Goal: Task Accomplishment & Management: Manage account settings

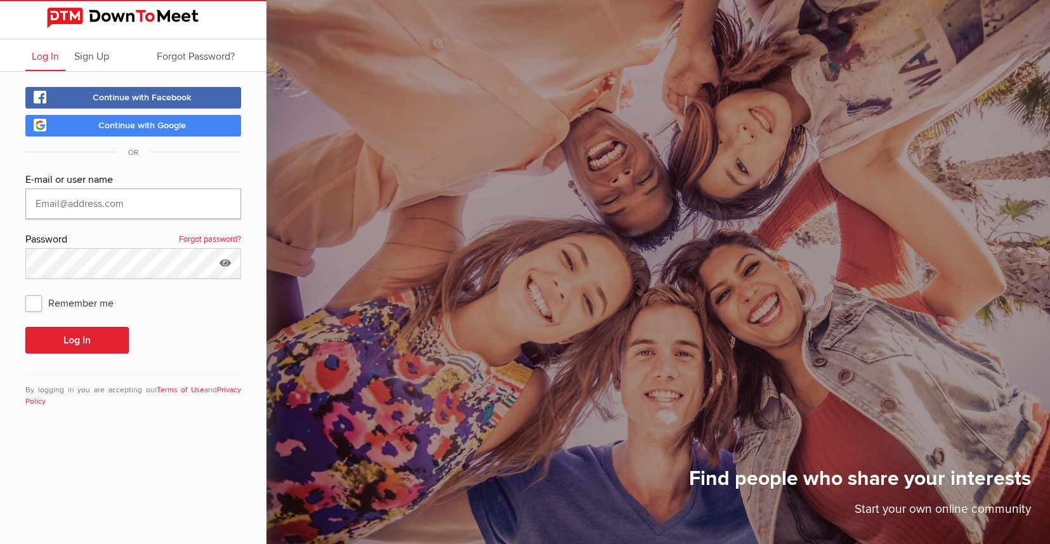
click at [102, 211] on input "text" at bounding box center [133, 204] width 216 height 30
type input "MatClarke"
click at [67, 335] on button "Log In" at bounding box center [76, 340] width 103 height 27
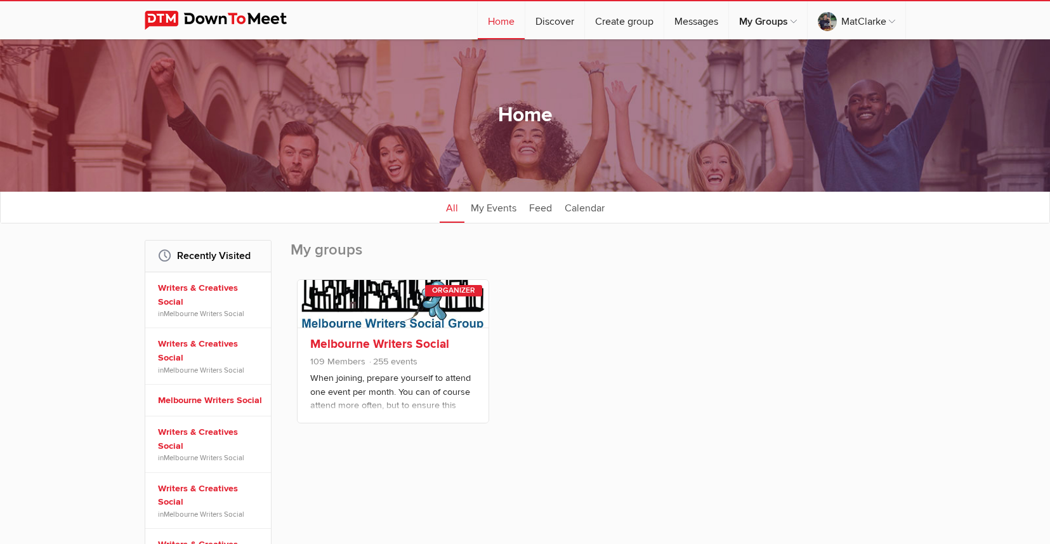
click at [375, 334] on div "Melbourne Writers Social 109 Members 255 events When joining, prepare yourself …" at bounding box center [393, 374] width 191 height 95
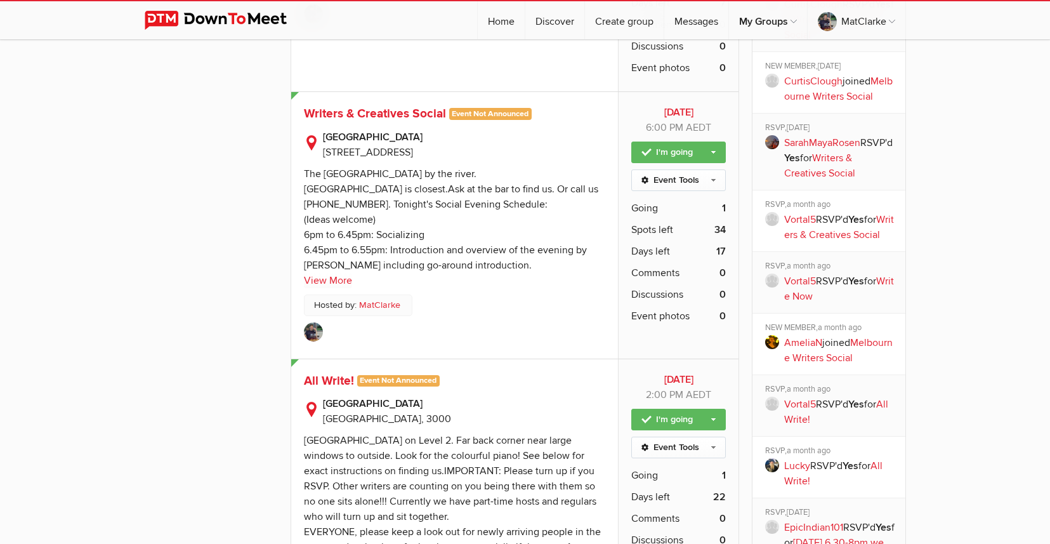
scroll to position [1079, 0]
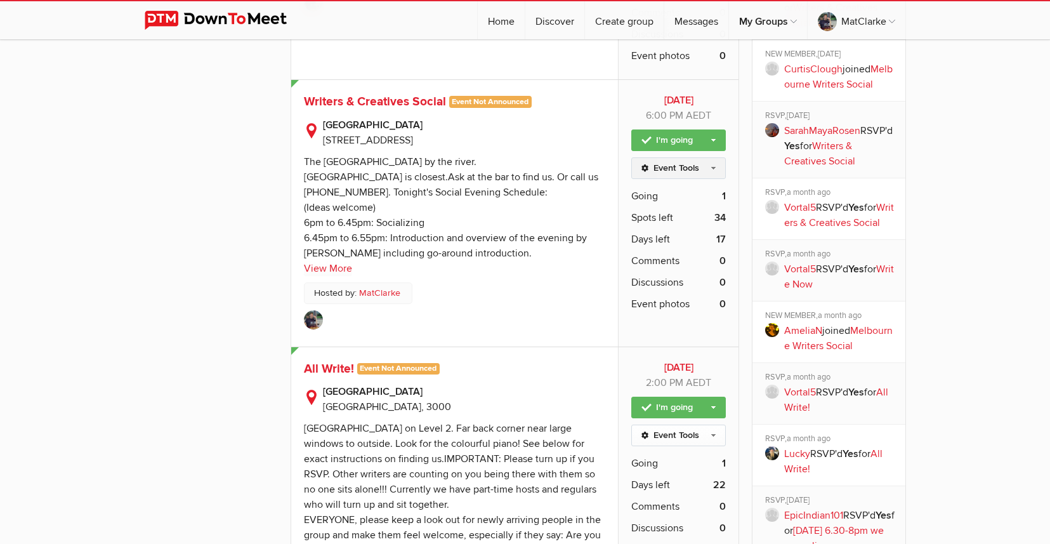
click at [680, 166] on link "Event Tools" at bounding box center [679, 168] width 95 height 22
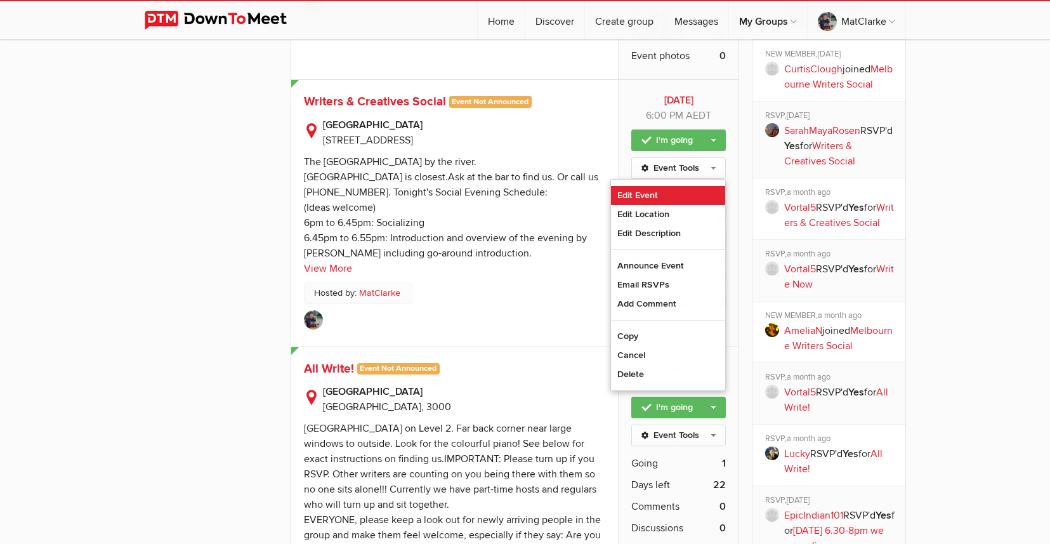
click at [646, 193] on link "Edit Event" at bounding box center [668, 195] width 114 height 19
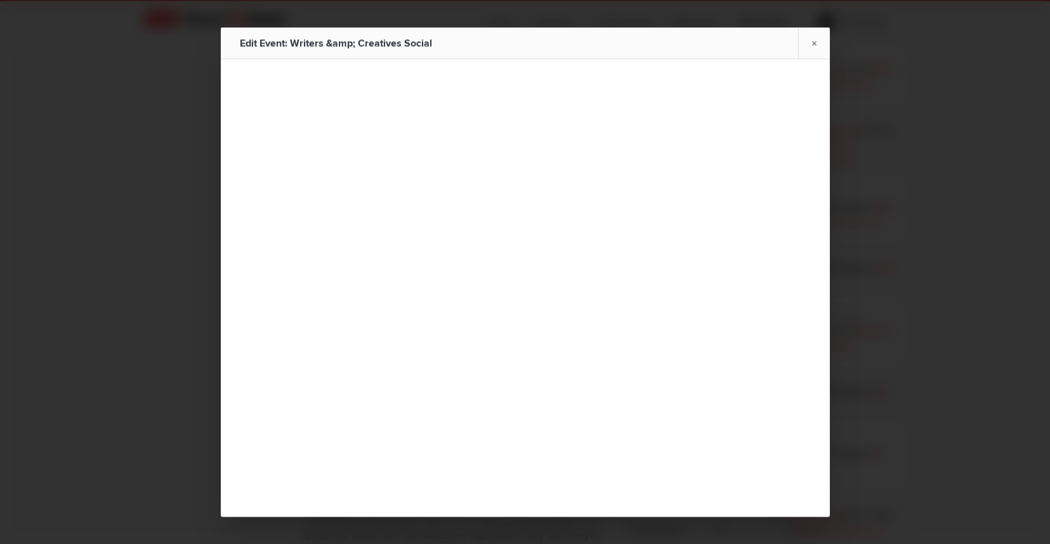
type input "Writers & Creatives Social"
type input "[DATE]"
select select "PM"
type input "[DATE]"
select select "PM"
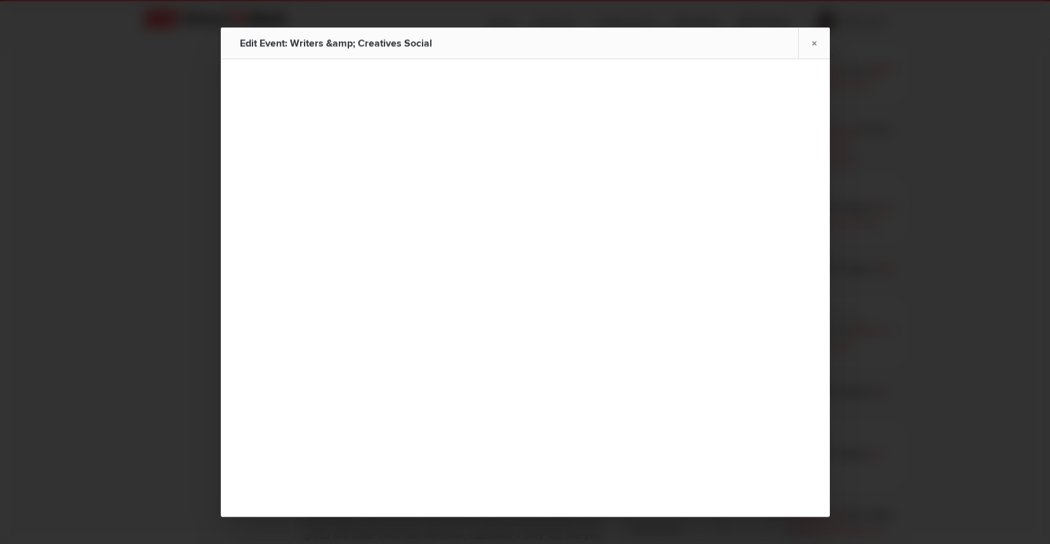
radio input "false"
radio input "true"
type input "35"
radio input "false"
radio input "true"
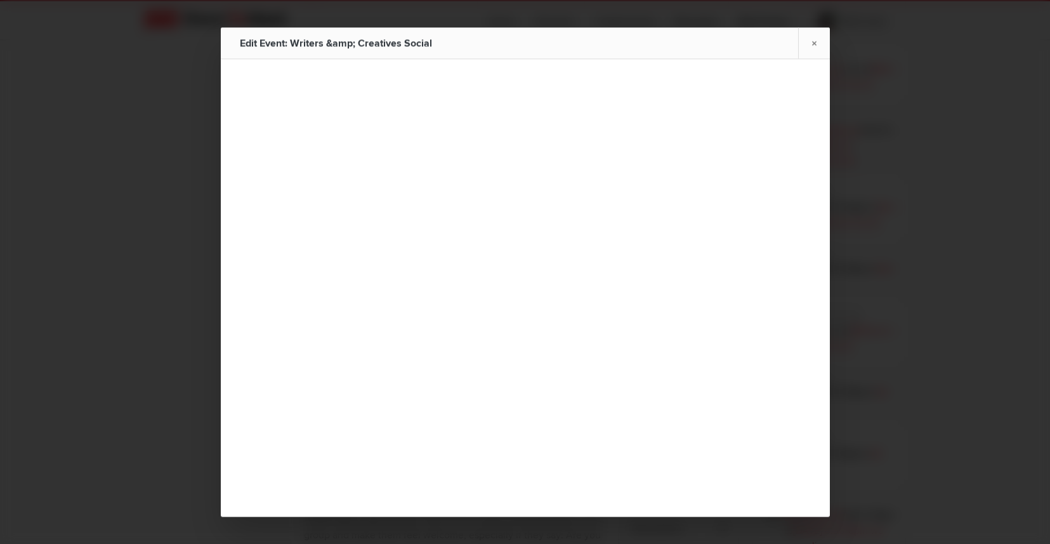
select select "6:00:00"
select select "8:30:00"
select select "[GEOGRAPHIC_DATA]"
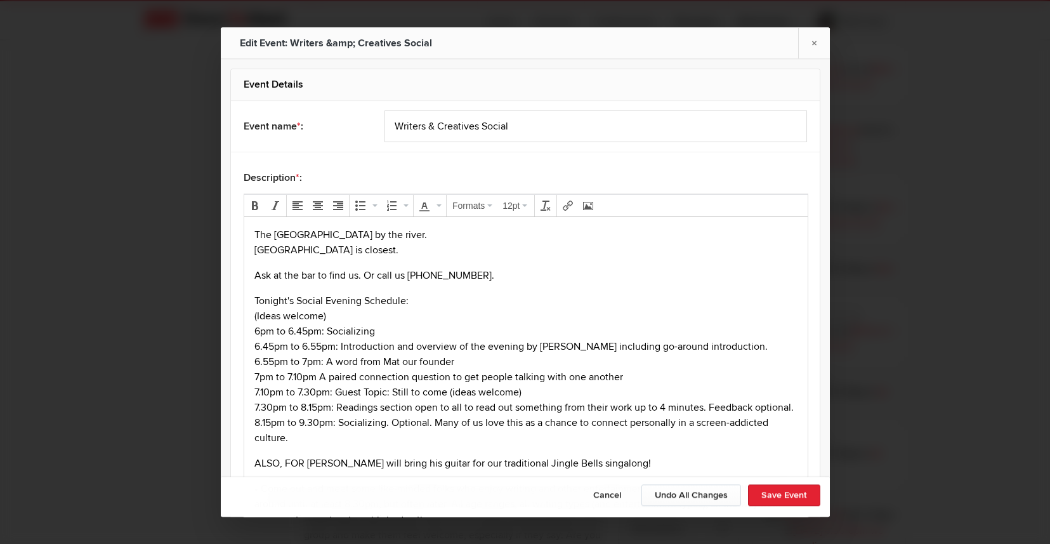
scroll to position [63, 0]
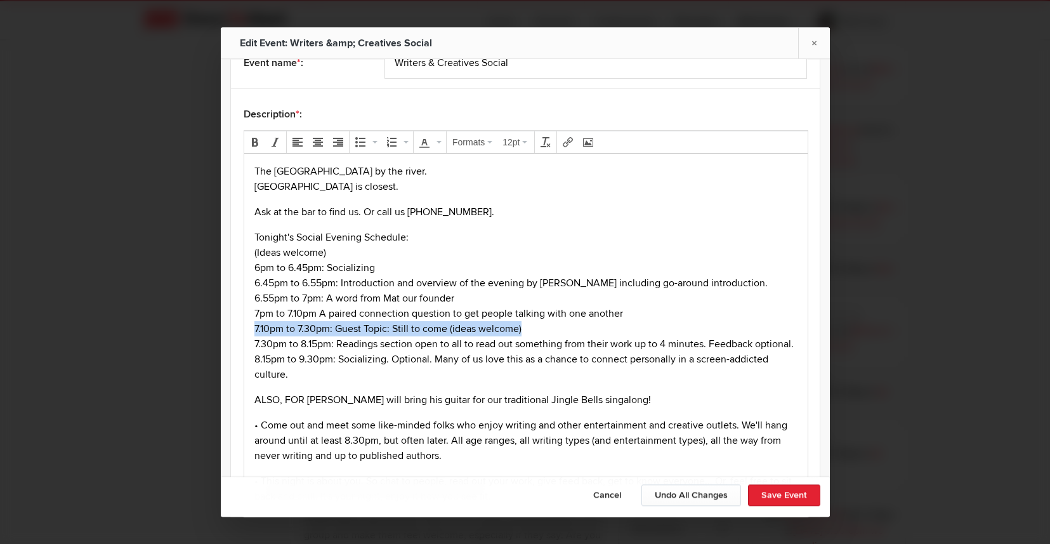
drag, startPoint x: 526, startPoint y: 325, endPoint x: 228, endPoint y: 326, distance: 297.7
click at [244, 326] on html "The [GEOGRAPHIC_DATA] by the river. [GEOGRAPHIC_DATA] is closest. Ask at the ba…" at bounding box center [526, 478] width 564 height 651
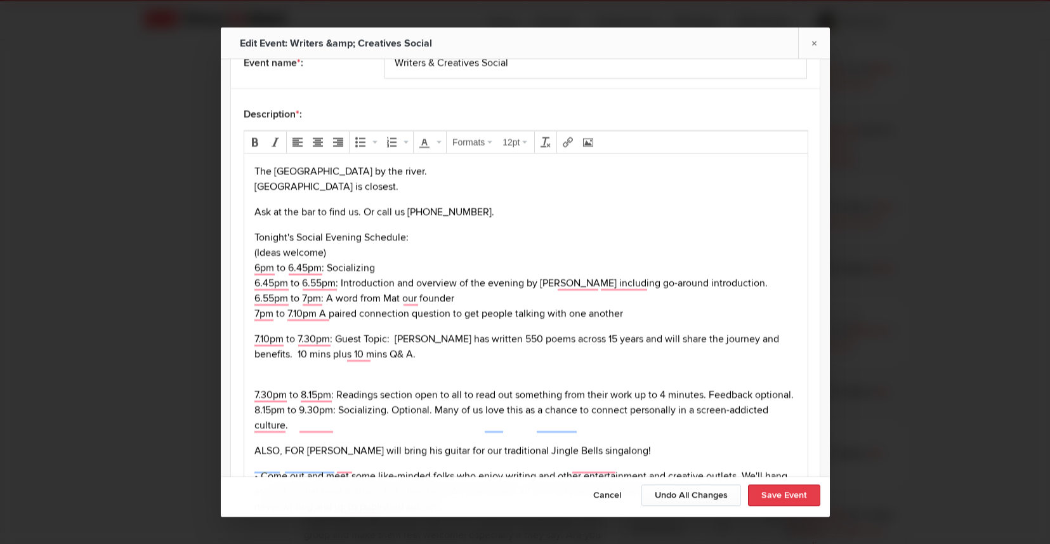
click at [764, 487] on button "Save Event" at bounding box center [784, 495] width 72 height 22
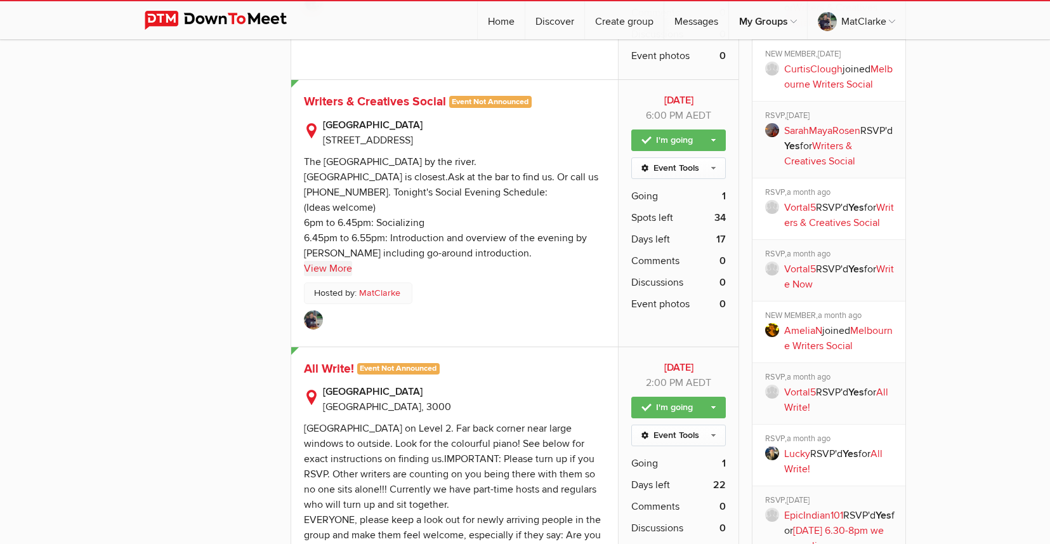
click at [327, 272] on link "View More" at bounding box center [328, 268] width 48 height 15
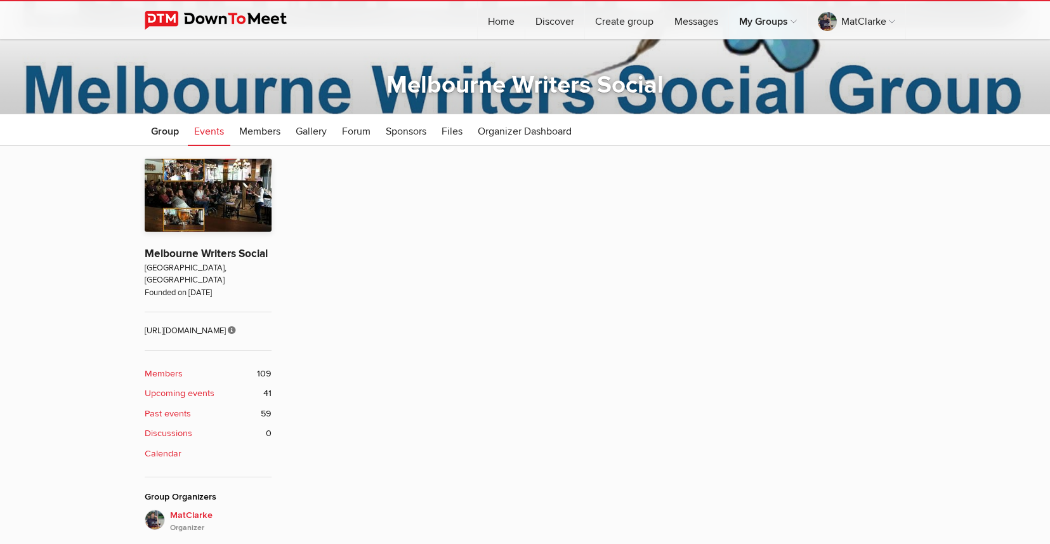
scroll to position [444, 0]
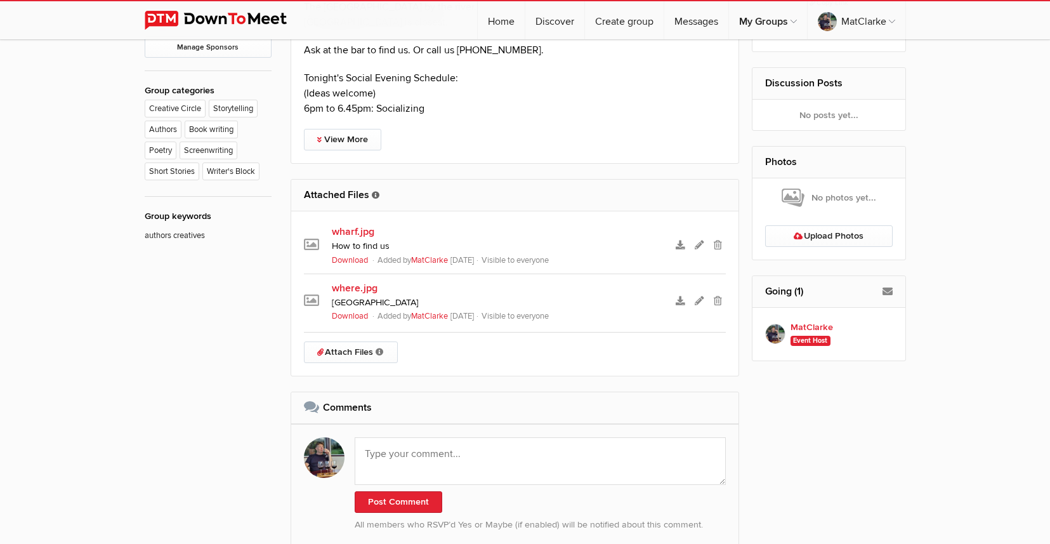
scroll to position [565, 0]
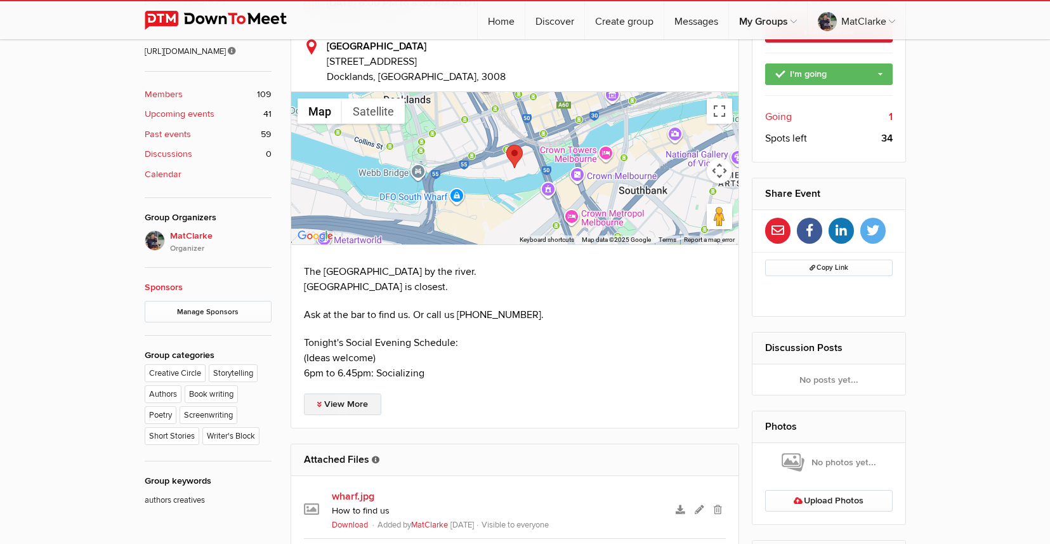
click at [359, 401] on link "View More" at bounding box center [342, 405] width 77 height 22
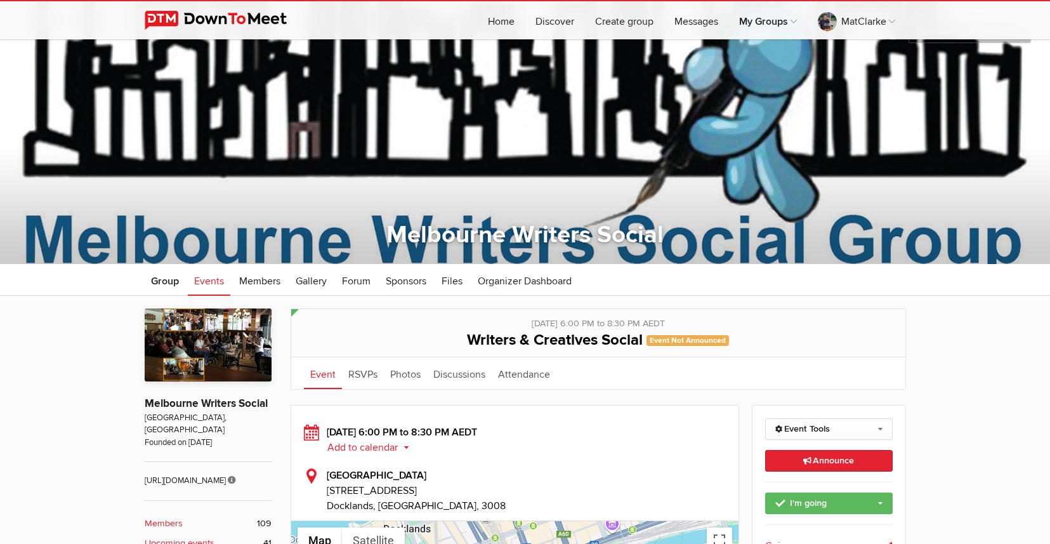
scroll to position [317, 0]
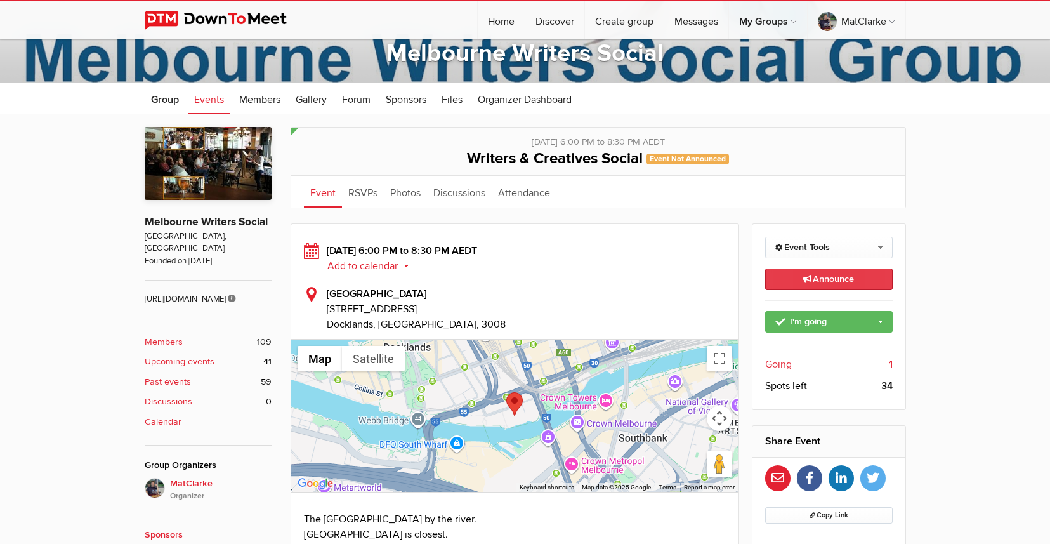
click at [833, 286] on link "Announce This announcement goes out to all group members. Additionally, three e…" at bounding box center [829, 279] width 128 height 22
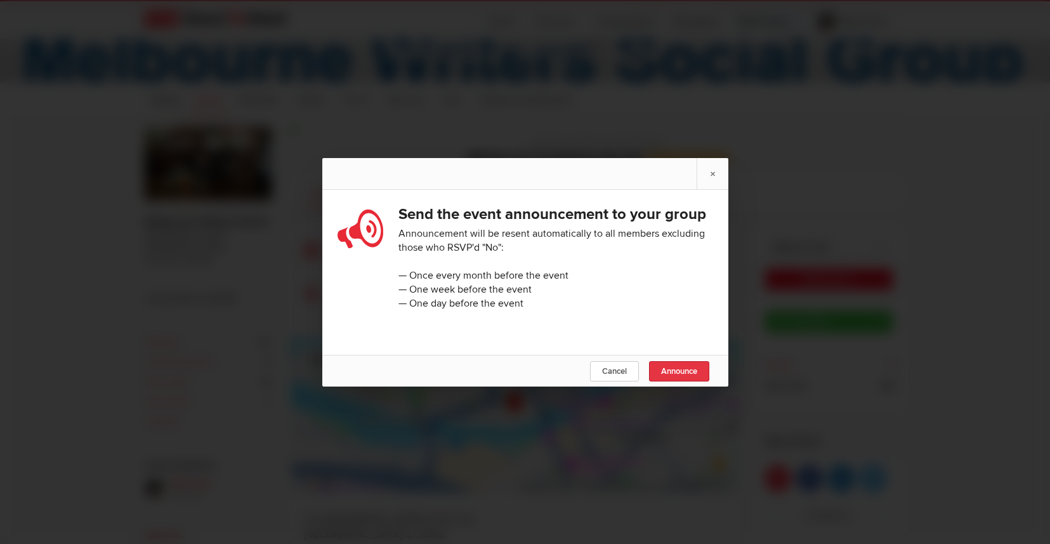
click at [672, 376] on span "Announce" at bounding box center [679, 371] width 36 height 10
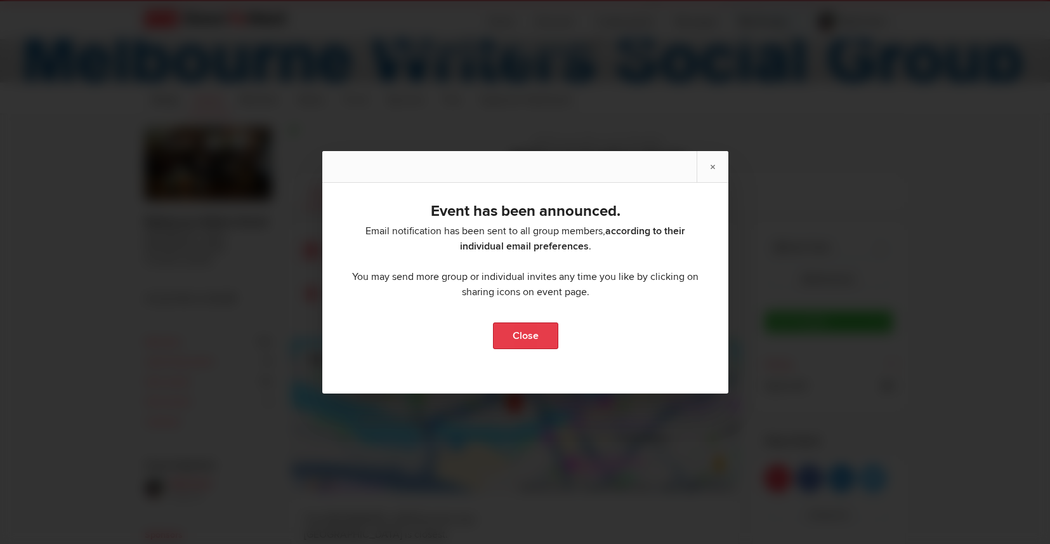
click at [539, 342] on link "Close" at bounding box center [525, 335] width 65 height 27
